Goal: Share content

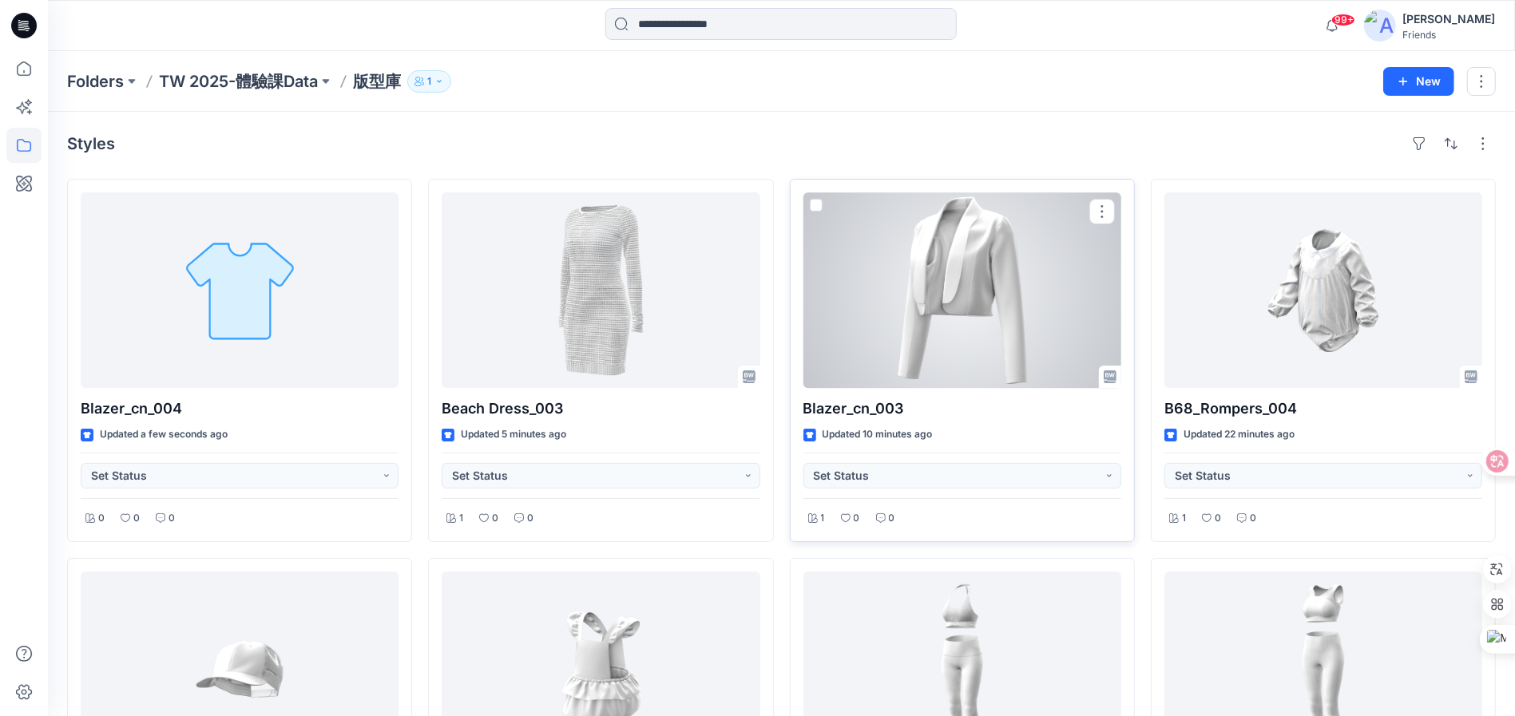
click at [888, 334] on div at bounding box center [962, 290] width 318 height 196
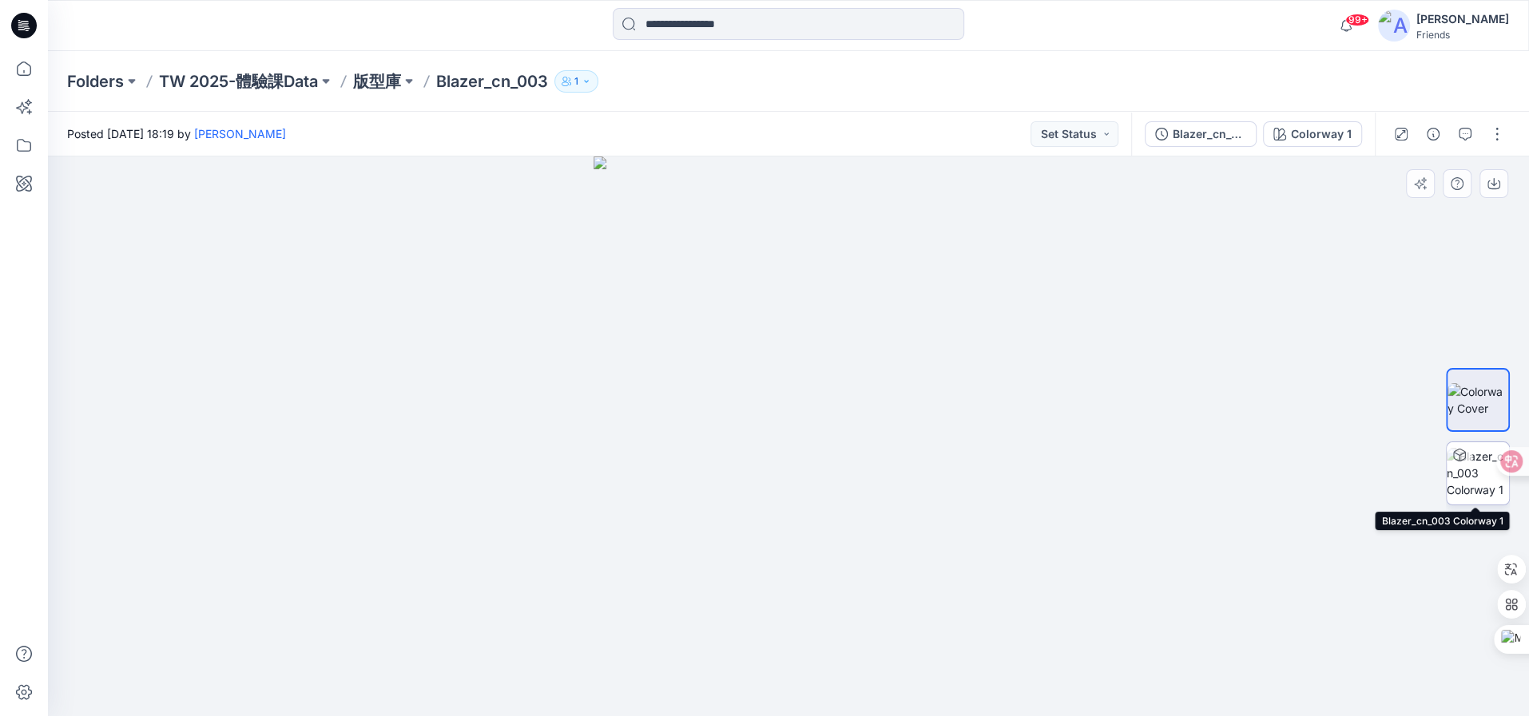
click at [1467, 479] on img at bounding box center [1477, 473] width 62 height 50
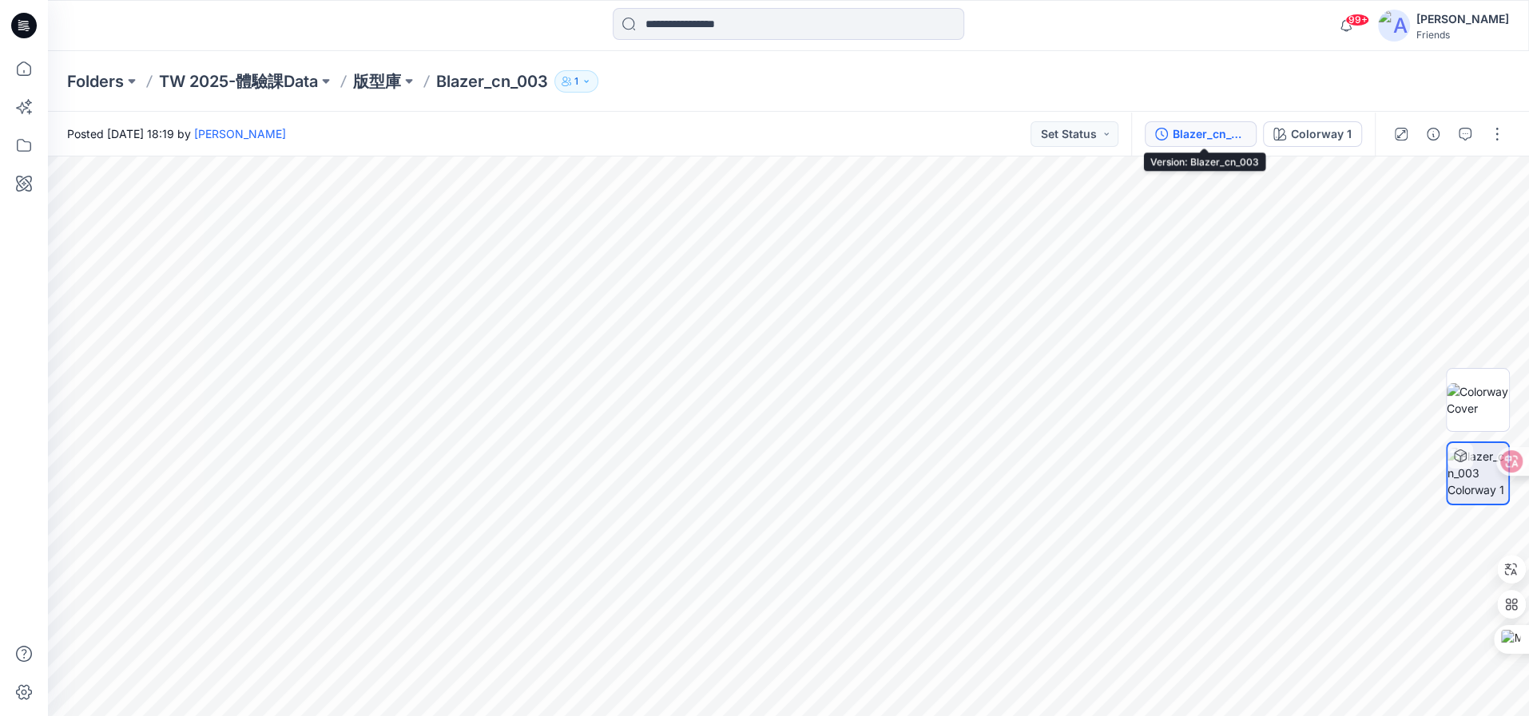
click at [1204, 130] on div "Blazer_cn_003" at bounding box center [1208, 134] width 73 height 18
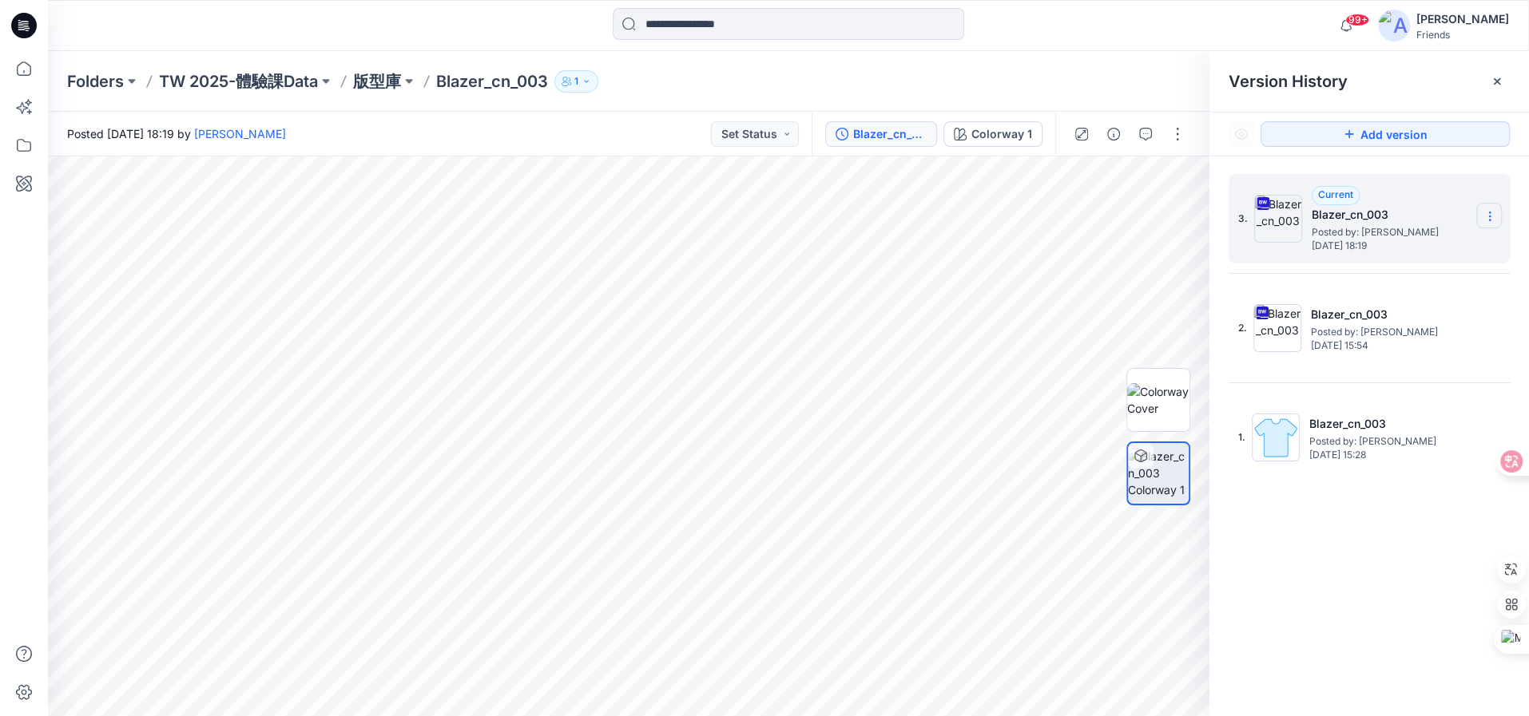
click at [1492, 215] on icon at bounding box center [1489, 216] width 13 height 13
click at [1466, 188] on div "Current Blazer_cn_003 Posted by: Ping Ping Chang Friday, October 03, 2025 18:19" at bounding box center [1391, 218] width 160 height 65
